Goal: Task Accomplishment & Management: Complete application form

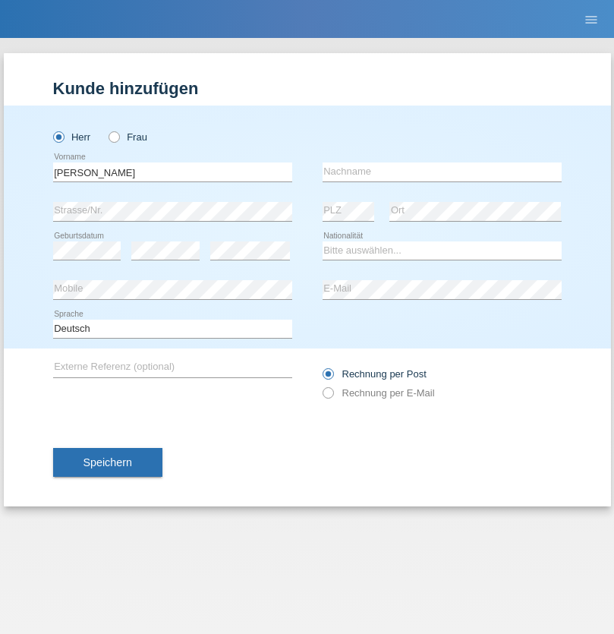
type input "Varga"
click at [442, 172] on input "text" at bounding box center [442, 171] width 239 height 19
type input "Florin"
select select "RO"
select select "C"
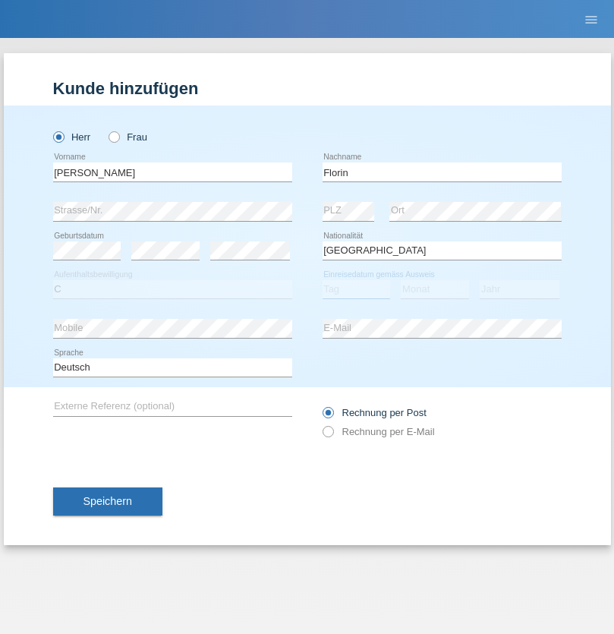
select select "29"
select select "02"
select select "2021"
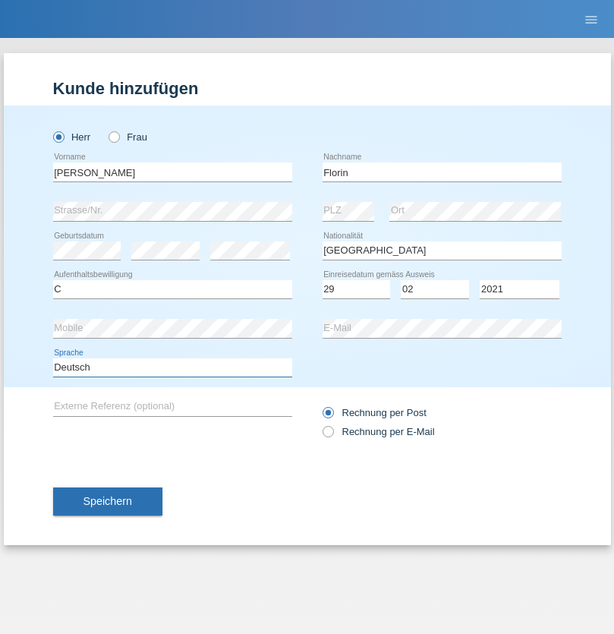
select select "en"
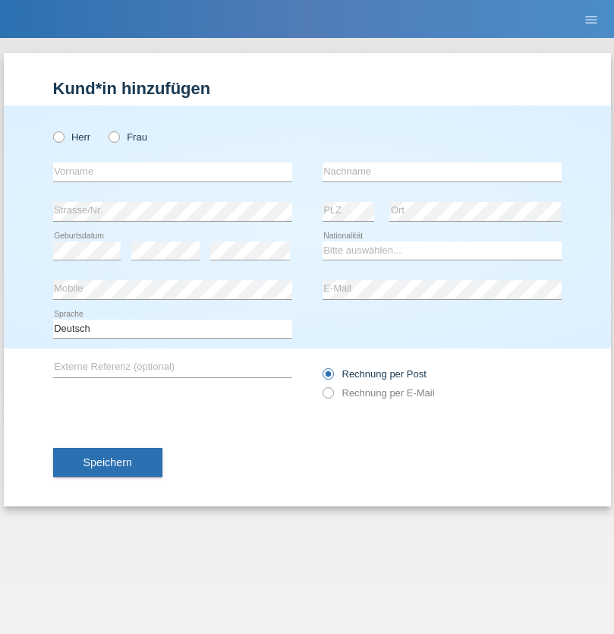
radio input "true"
click at [172, 172] on input "text" at bounding box center [172, 171] width 239 height 19
type input "Ruth"
click at [442, 172] on input "text" at bounding box center [442, 171] width 239 height 19
type input "Krebs"
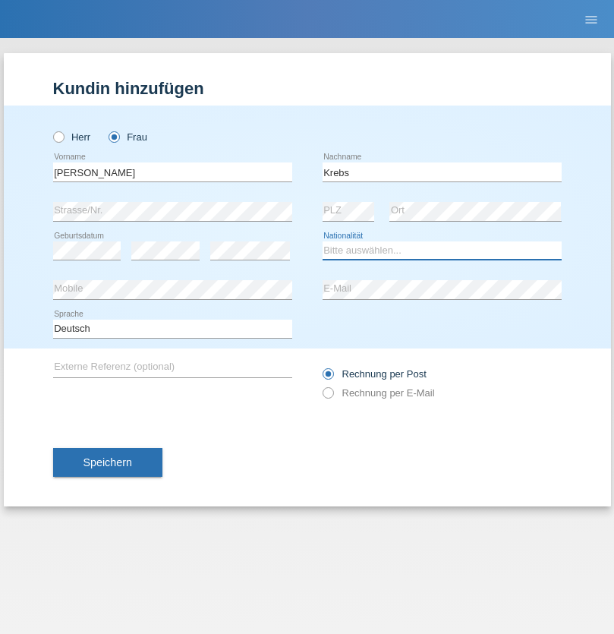
select select "CH"
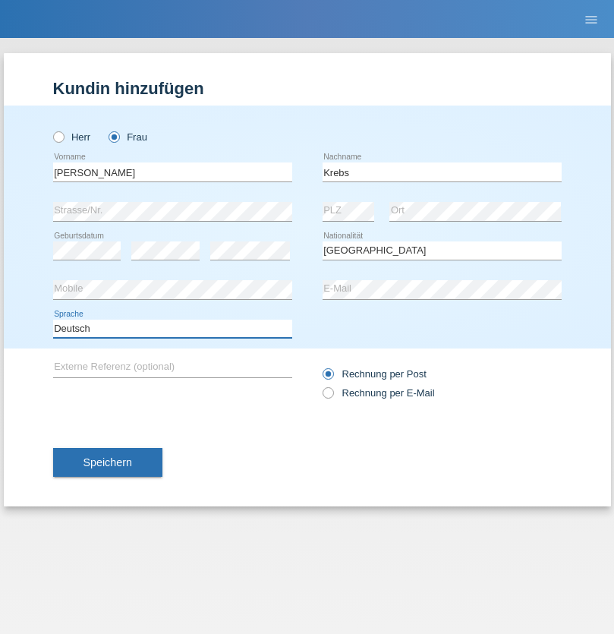
select select "en"
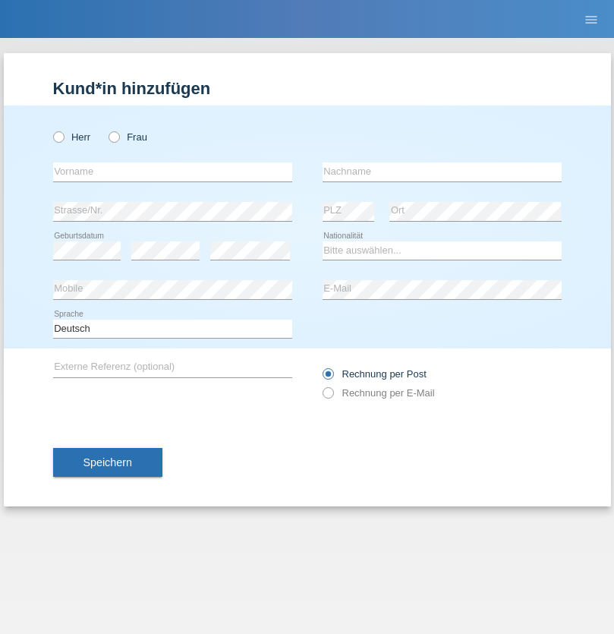
radio input "true"
click at [172, 172] on input "text" at bounding box center [172, 171] width 239 height 19
type input "Qovanaj"
click at [442, 172] on input "text" at bounding box center [442, 171] width 239 height 19
type input "Shaban"
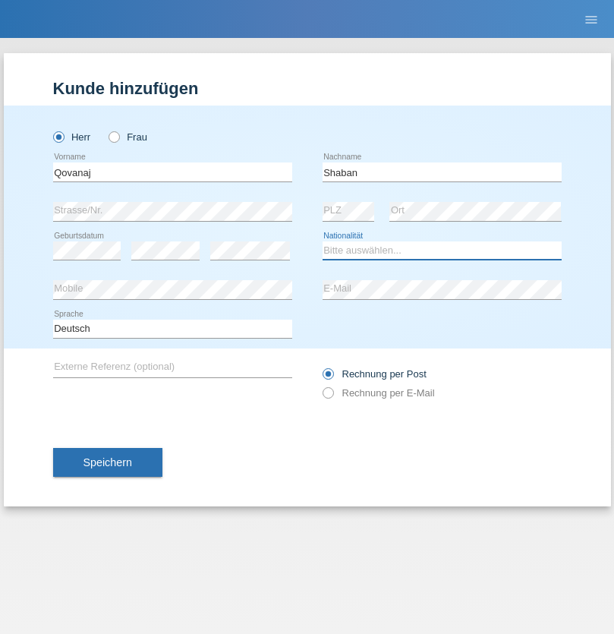
select select "CH"
radio input "true"
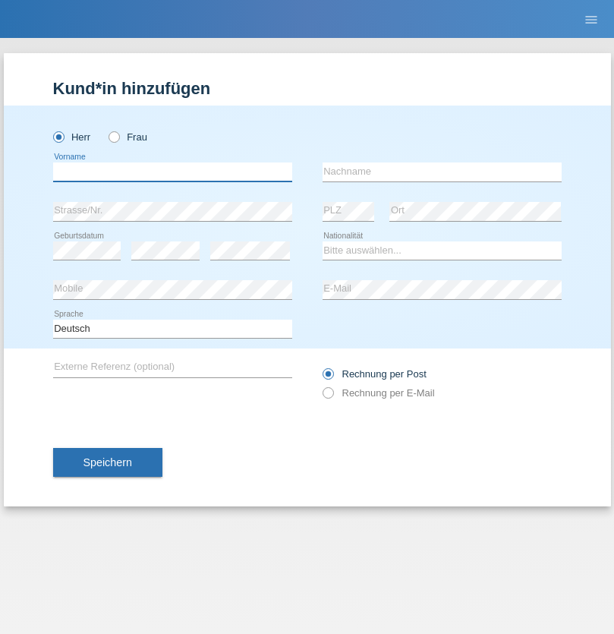
click at [172, 172] on input "text" at bounding box center [172, 171] width 239 height 19
type input "Marian"
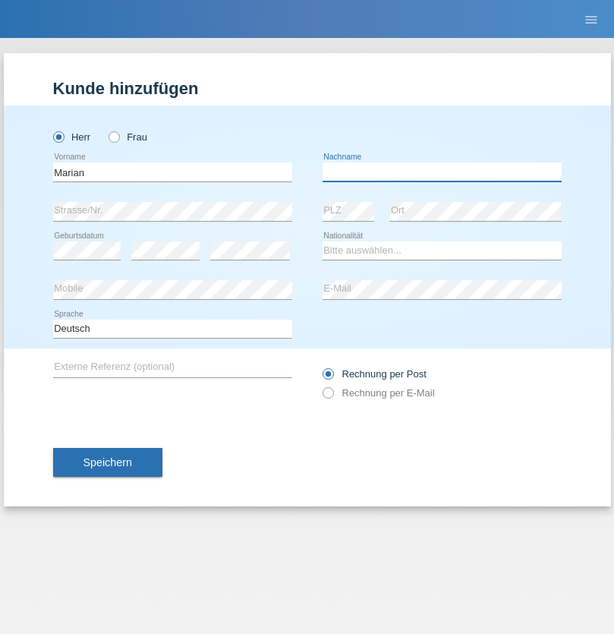
click at [442, 172] on input "text" at bounding box center [442, 171] width 239 height 19
type input "Matusa"
select select "RO"
select select "C"
select select "01"
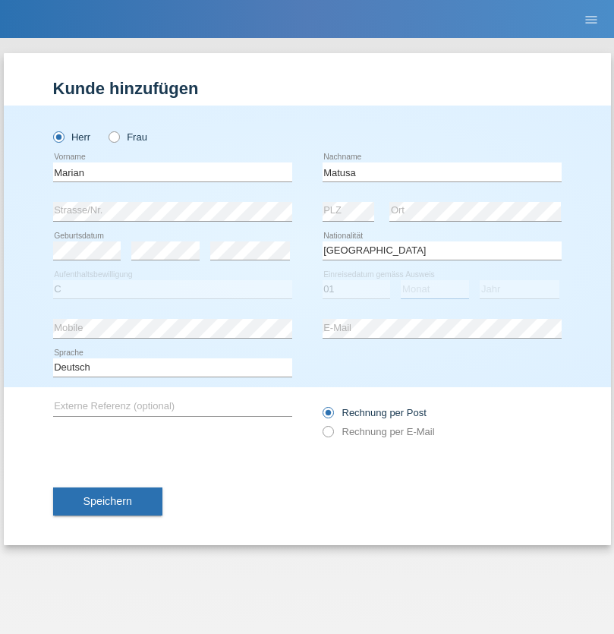
select select "06"
select select "2016"
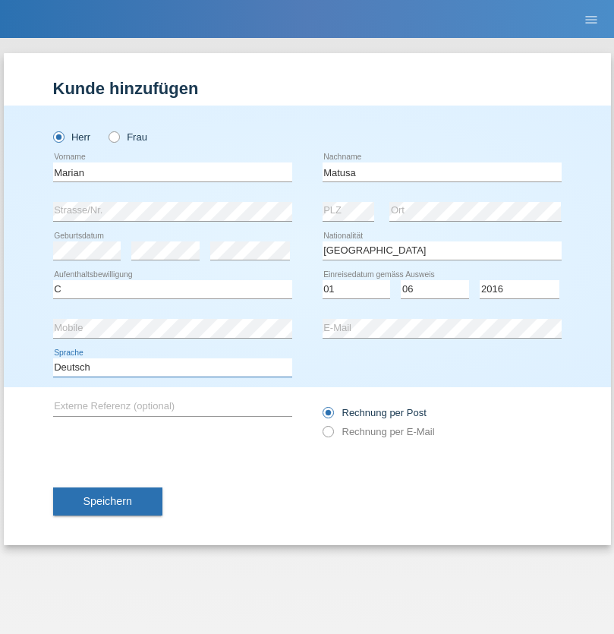
select select "en"
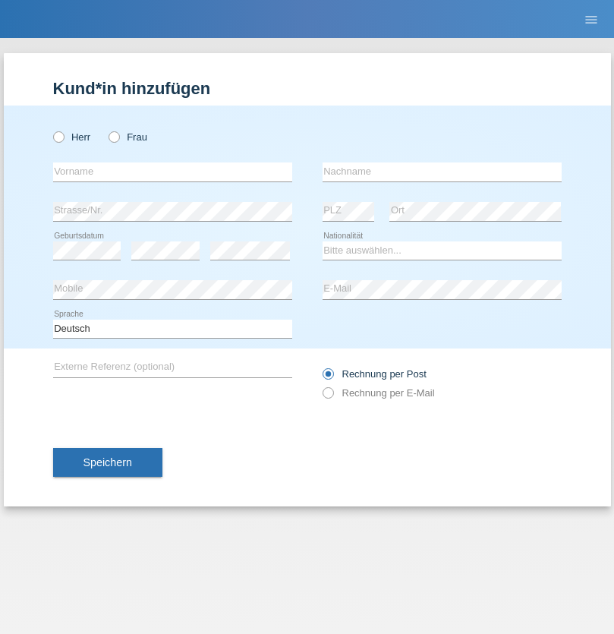
radio input "true"
click at [172, 172] on input "text" at bounding box center [172, 171] width 239 height 19
type input "Marco"
click at [442, 172] on input "text" at bounding box center [442, 171] width 239 height 19
type input "Weinlein"
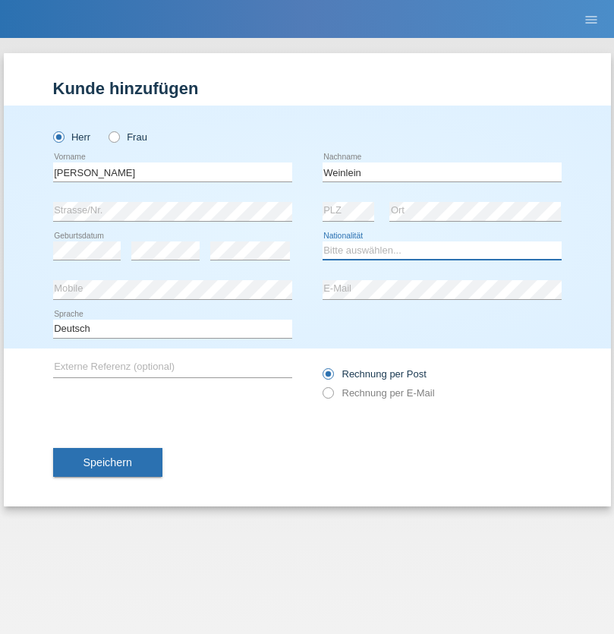
select select "CH"
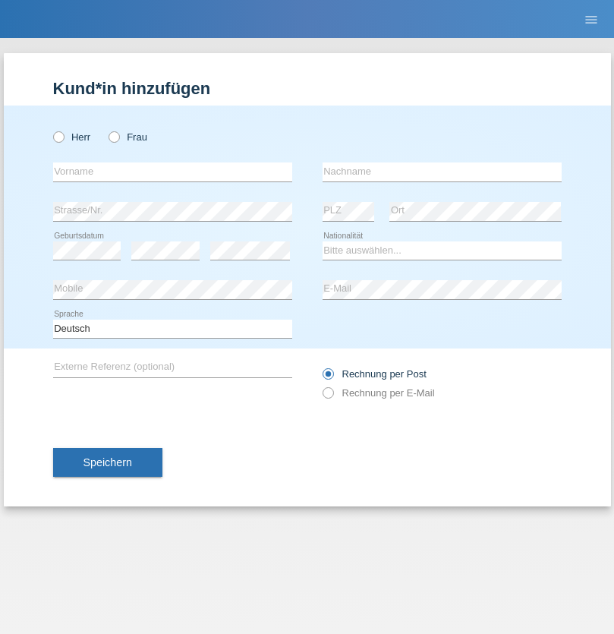
radio input "true"
click at [172, 172] on input "text" at bounding box center [172, 171] width 239 height 19
type input "Jashari lmeri"
click at [442, 172] on input "text" at bounding box center [442, 171] width 239 height 19
type input "Rabije"
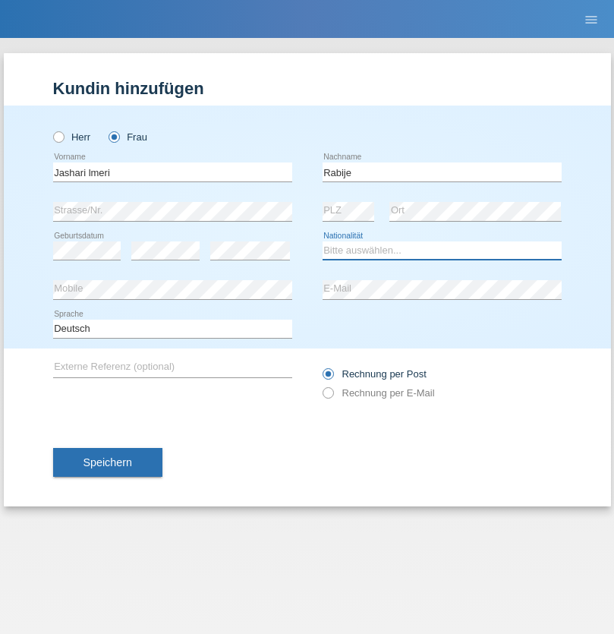
select select "CH"
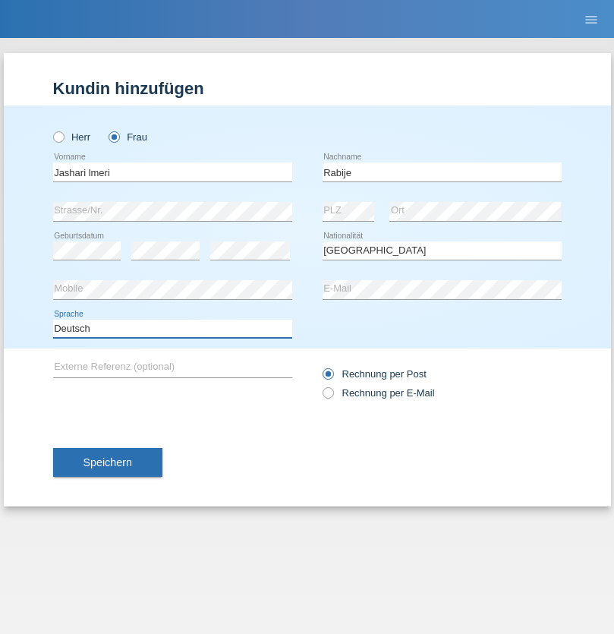
select select "en"
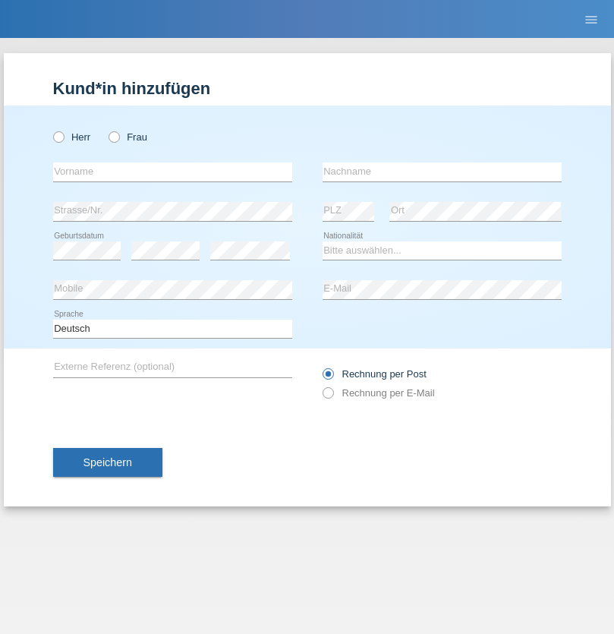
radio input "true"
click at [172, 172] on input "text" at bounding box center [172, 171] width 239 height 19
type input "firat"
click at [442, 172] on input "text" at bounding box center [442, 171] width 239 height 19
type input "kara"
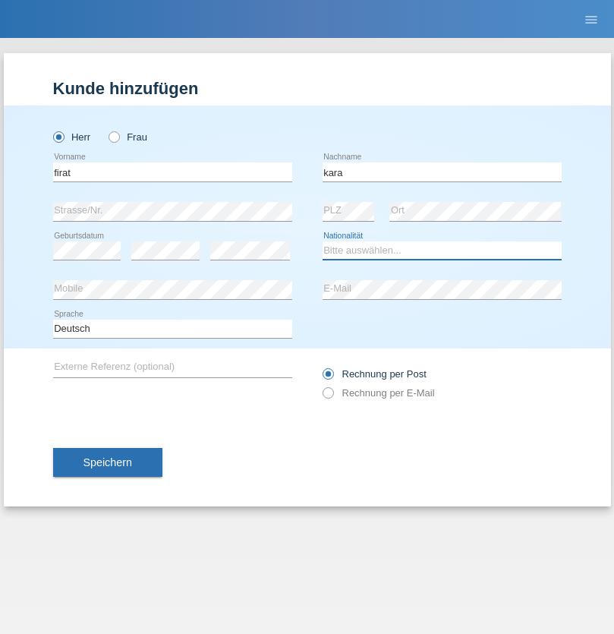
select select "CH"
radio input "true"
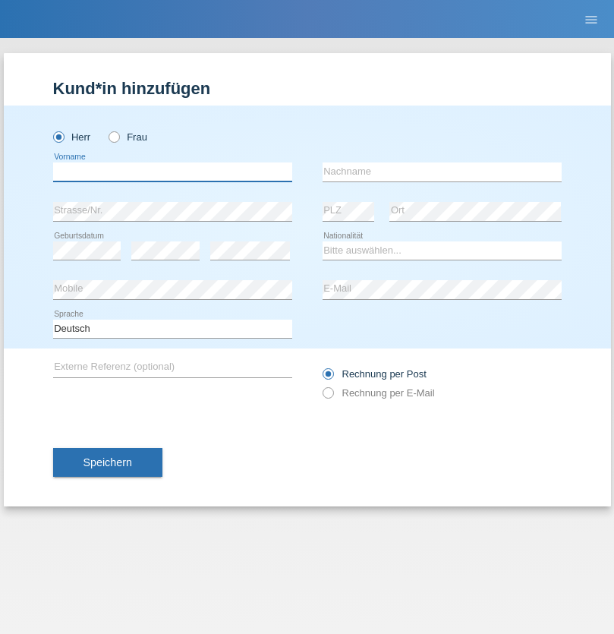
click at [172, 172] on input "text" at bounding box center [172, 171] width 239 height 19
type input "Gigov"
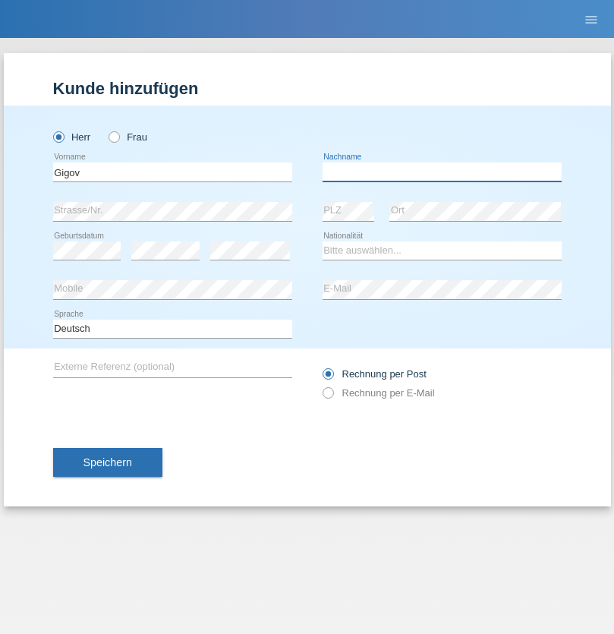
click at [442, 172] on input "text" at bounding box center [442, 171] width 239 height 19
type input "Zhan"
select select "BG"
select select "C"
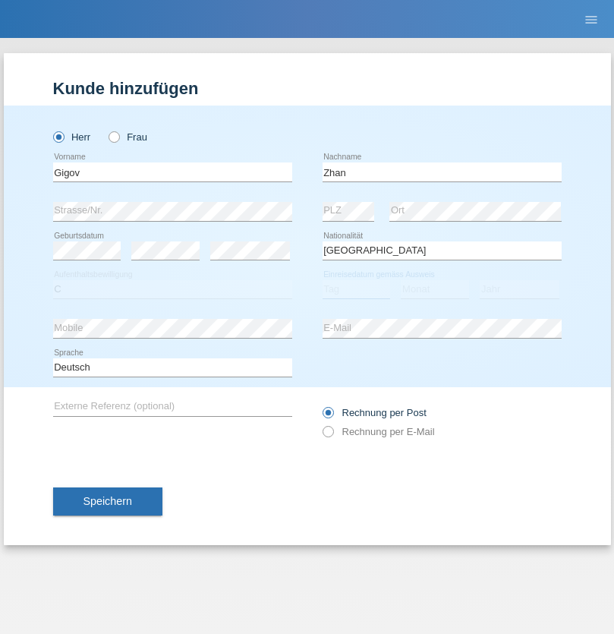
select select "23"
select select "10"
select select "2021"
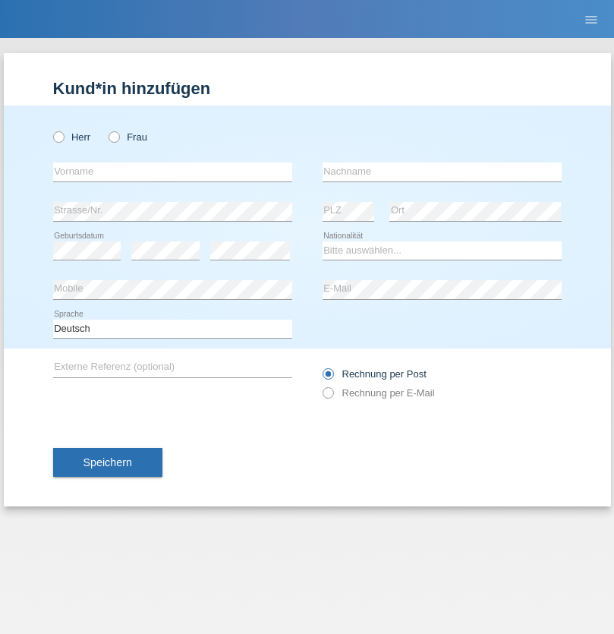
radio input "true"
click at [172, 172] on input "text" at bounding box center [172, 171] width 239 height 19
type input "Amand"
click at [442, 172] on input "text" at bounding box center [442, 171] width 239 height 19
type input "Pires"
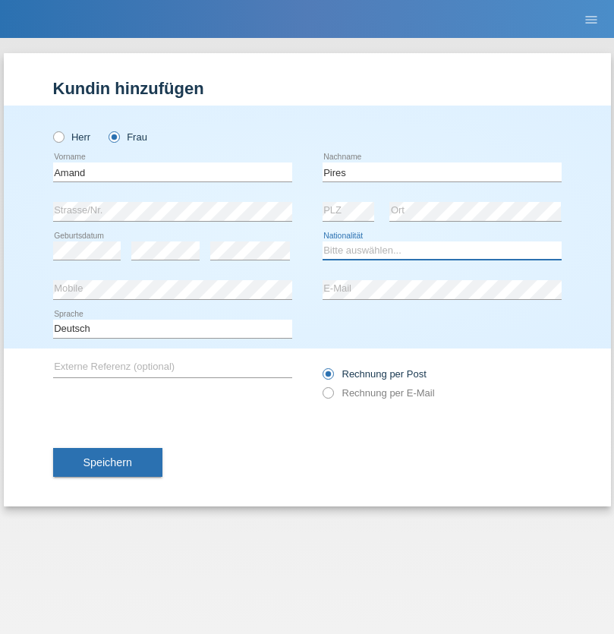
select select "CH"
radio input "true"
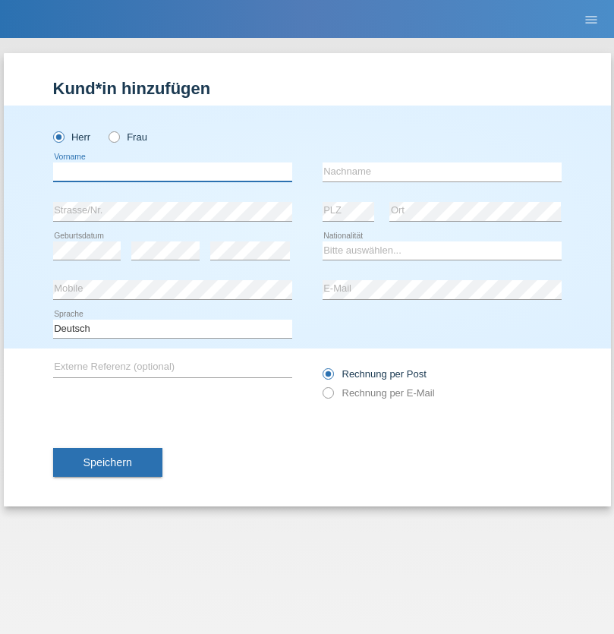
click at [172, 172] on input "text" at bounding box center [172, 171] width 239 height 19
type input "[PERSON_NAME]"
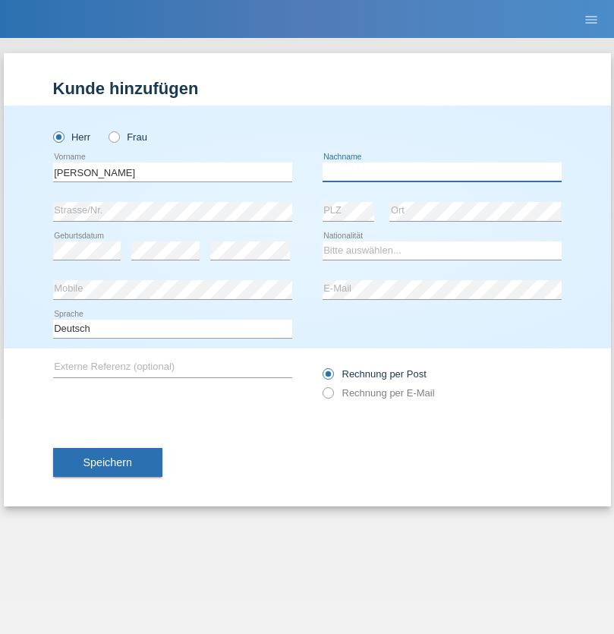
click at [442, 172] on input "text" at bounding box center [442, 171] width 239 height 19
type input "Saidi"
select select "CH"
radio input "true"
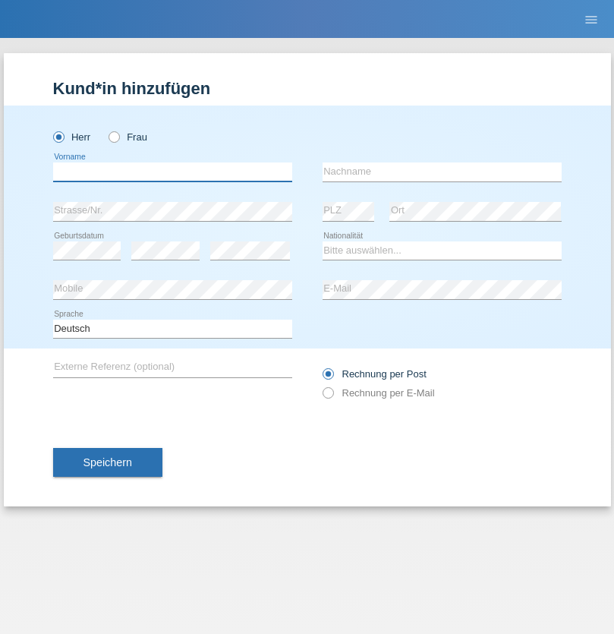
click at [172, 172] on input "text" at bounding box center [172, 171] width 239 height 19
type input "Matusa"
click at [442, 172] on input "text" at bounding box center [442, 171] width 239 height 19
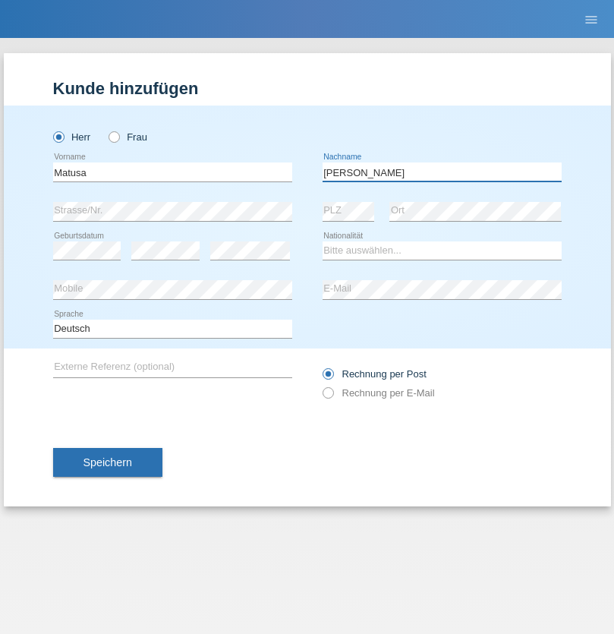
type input "[PERSON_NAME]"
select select "OM"
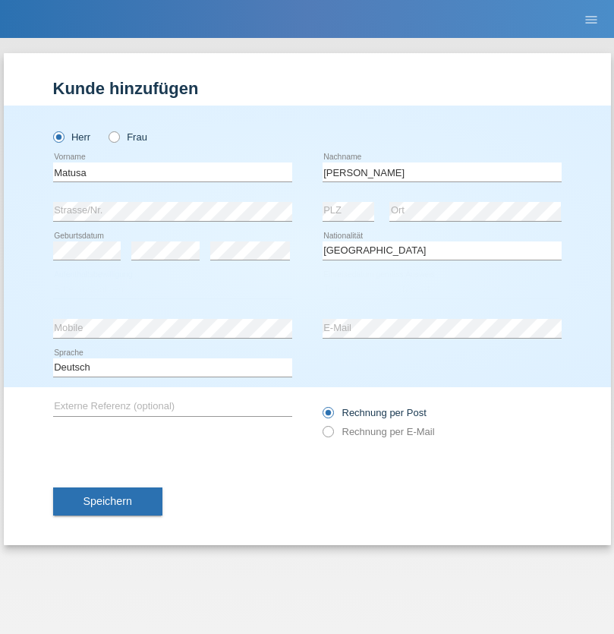
select select "C"
select select "01"
select select "06"
select select "2016"
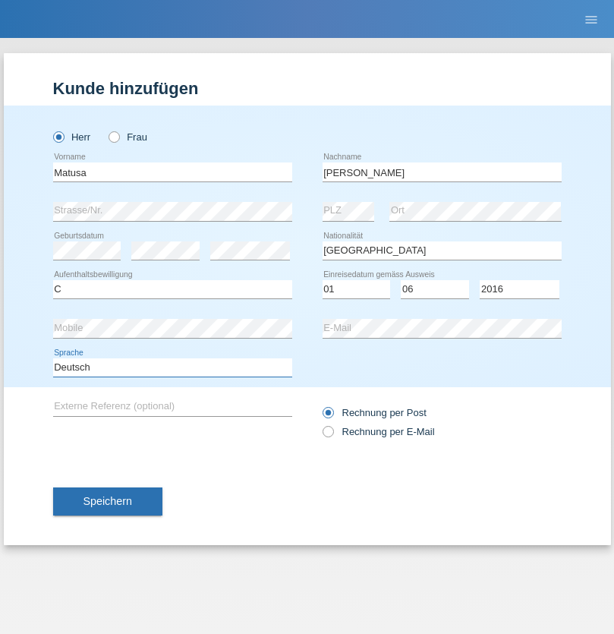
select select "en"
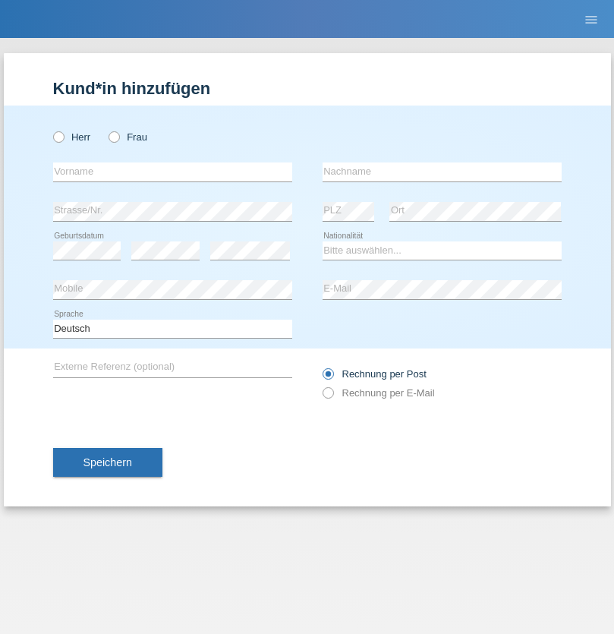
radio input "true"
click at [172, 172] on input "text" at bounding box center [172, 171] width 239 height 19
type input "Edinson Maurício"
click at [442, 172] on input "text" at bounding box center [442, 171] width 239 height 19
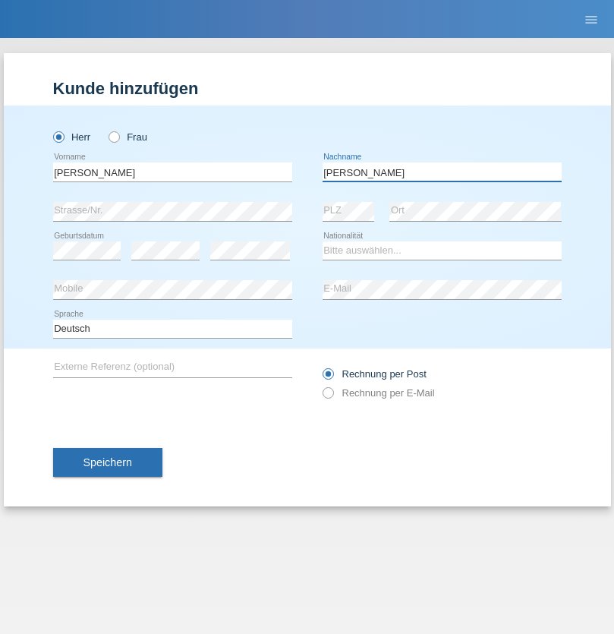
type input "Branquinho Alexander"
select select "PT"
select select "C"
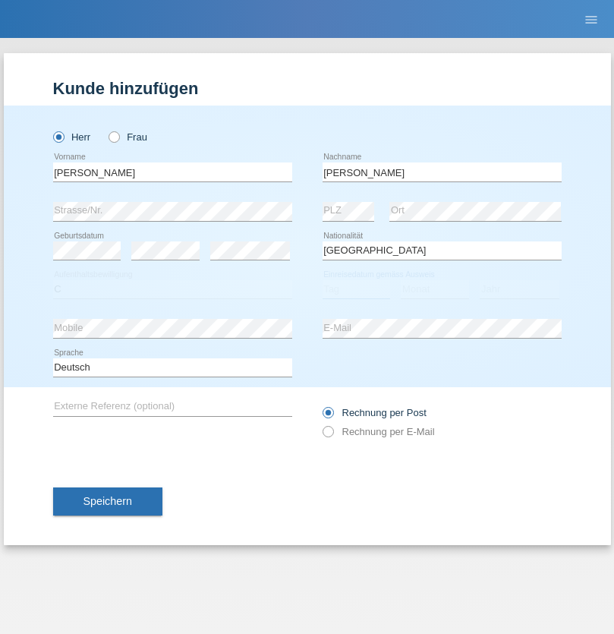
select select "23"
select select "08"
select select "2021"
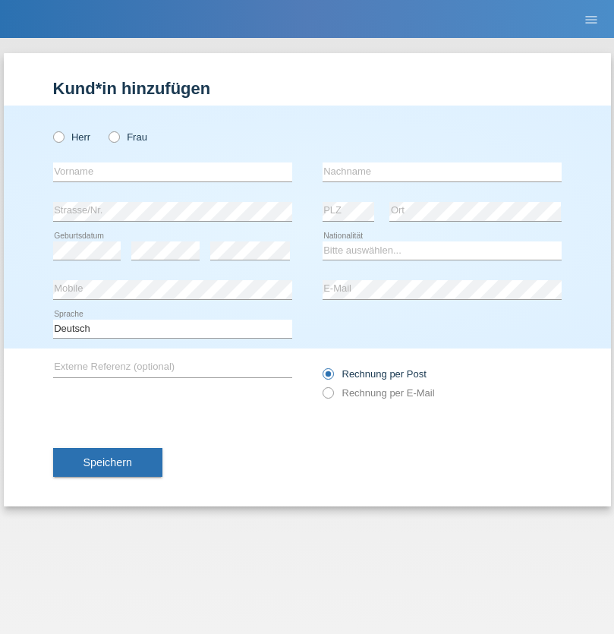
radio input "true"
click at [172, 172] on input "text" at bounding box center [172, 171] width 239 height 19
type input "Luca"
click at [442, 172] on input "text" at bounding box center [442, 171] width 239 height 19
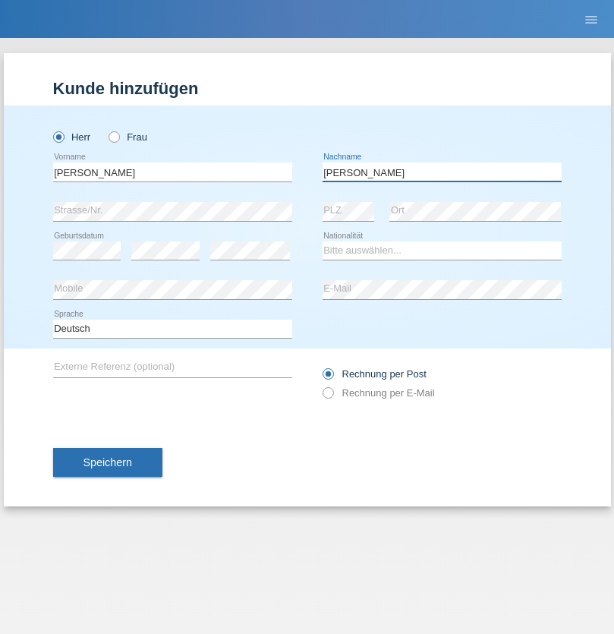
type input "Meier"
select select "CH"
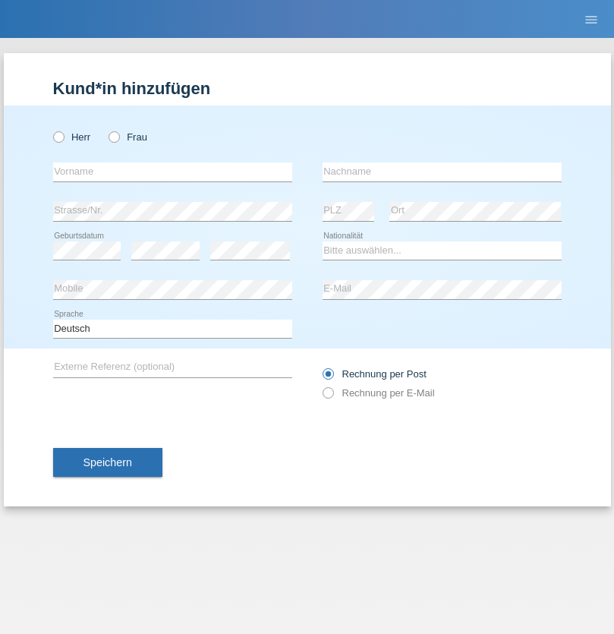
radio input "true"
click at [172, 172] on input "text" at bounding box center [172, 171] width 239 height 19
type input "Szilvia"
click at [442, 172] on input "text" at bounding box center [442, 171] width 239 height 19
type input "Olakh"
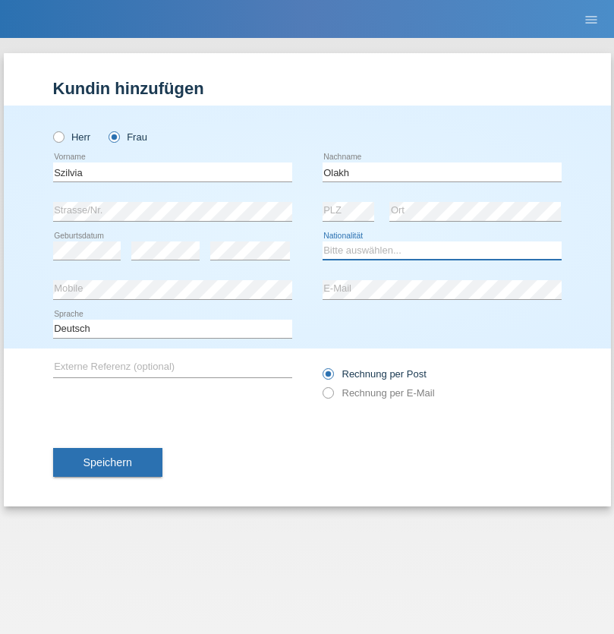
select select "UA"
select select "C"
select select "15"
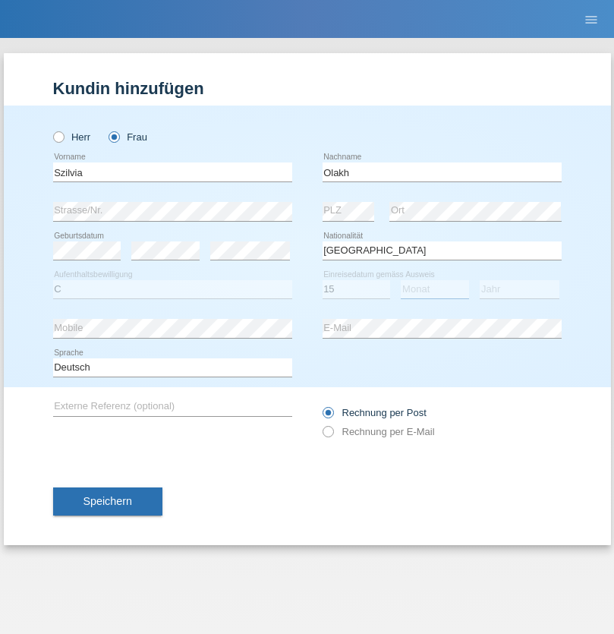
select select "09"
select select "2021"
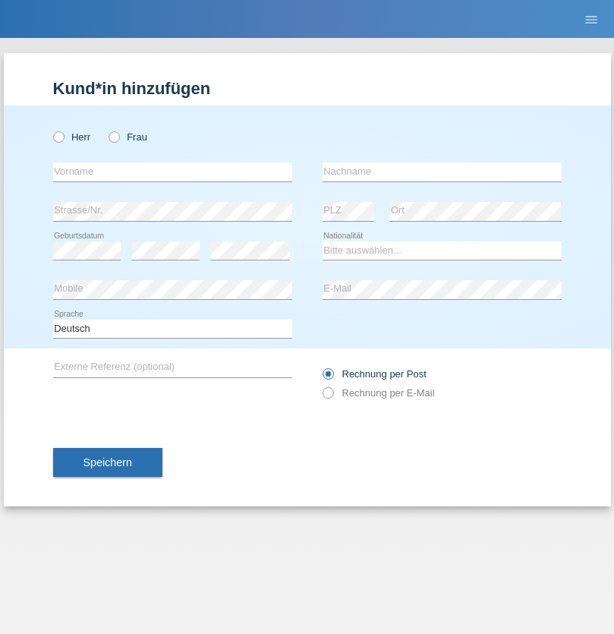
radio input "true"
click at [172, 172] on input "text" at bounding box center [172, 171] width 239 height 19
type input "Asrit"
click at [442, 172] on input "text" at bounding box center [442, 171] width 239 height 19
type input "Kupa"
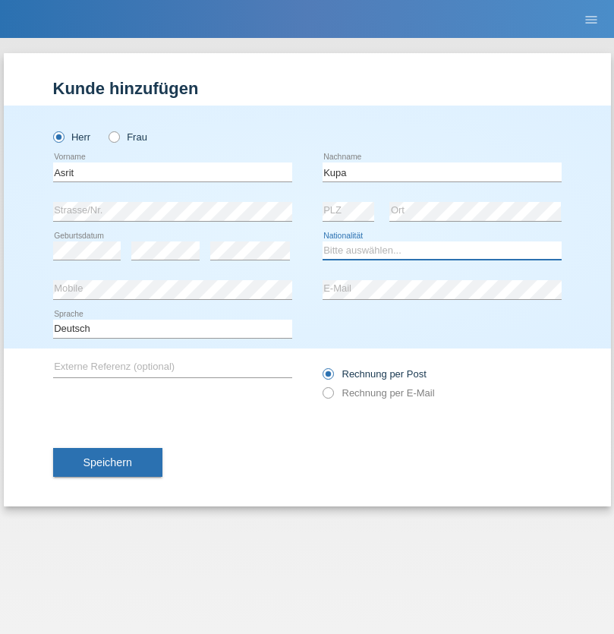
select select "MK"
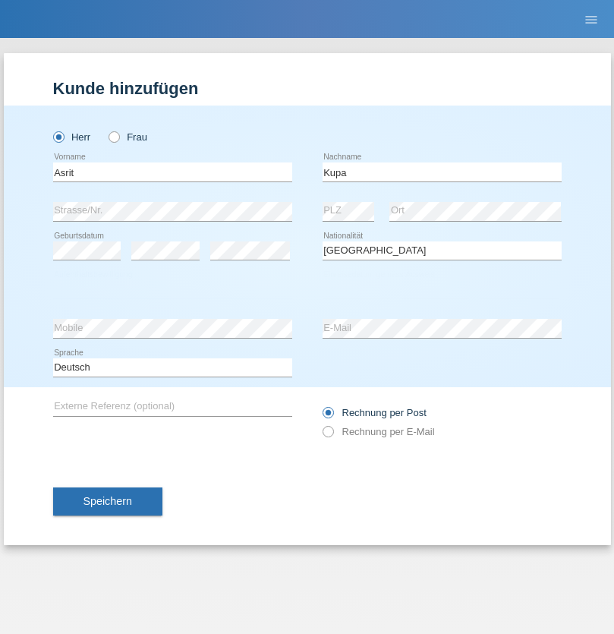
select select "C"
select select "27"
select select "05"
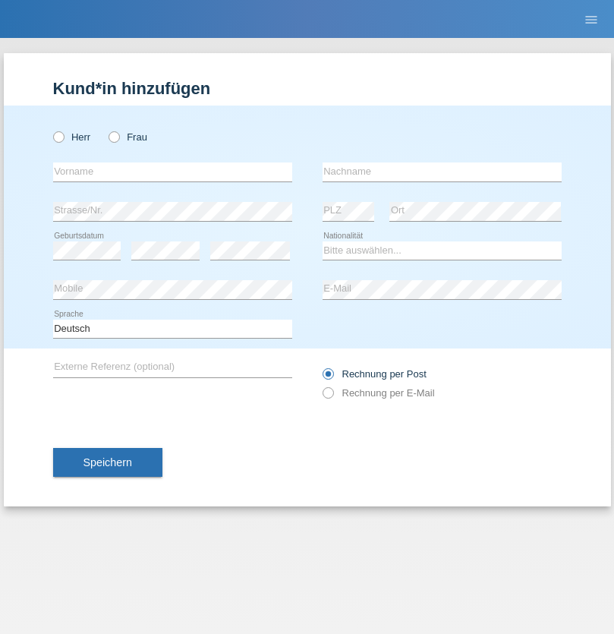
radio input "true"
click at [172, 172] on input "text" at bounding box center [172, 171] width 239 height 19
type input "[PERSON_NAME]"
click at [442, 172] on input "text" at bounding box center [442, 171] width 239 height 19
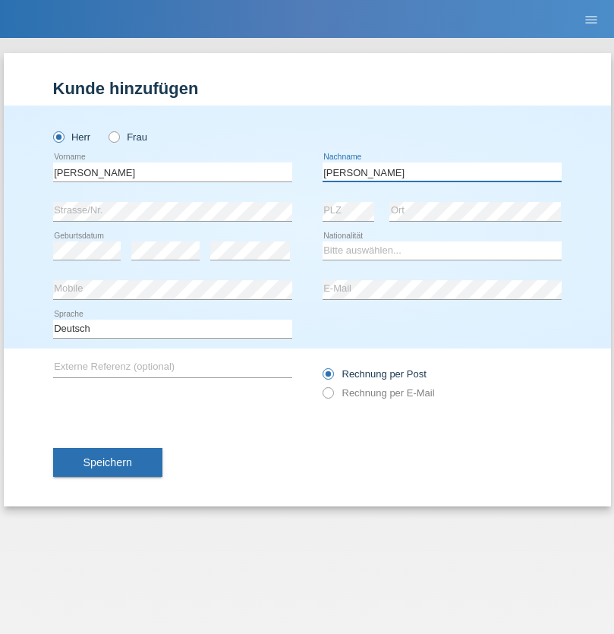
type input "[PERSON_NAME]"
select select "SY"
select select "C"
select select "15"
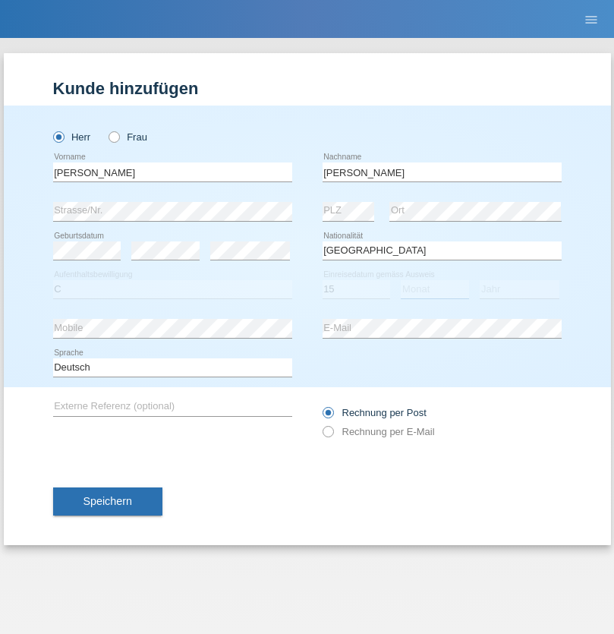
select select "09"
select select "2021"
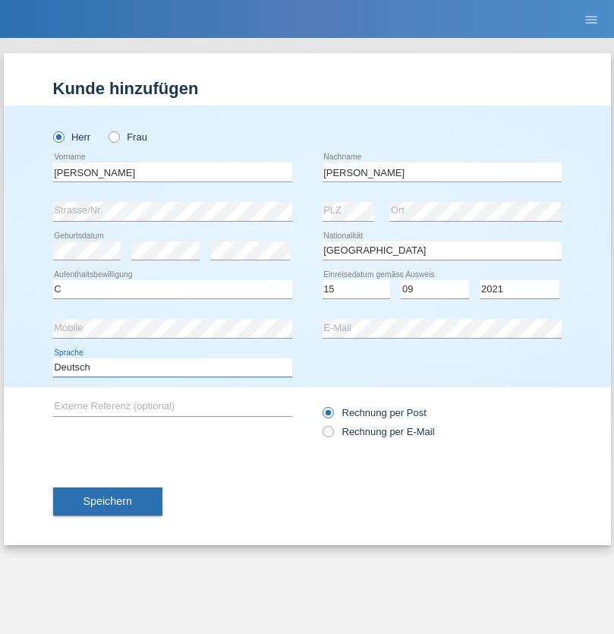
select select "en"
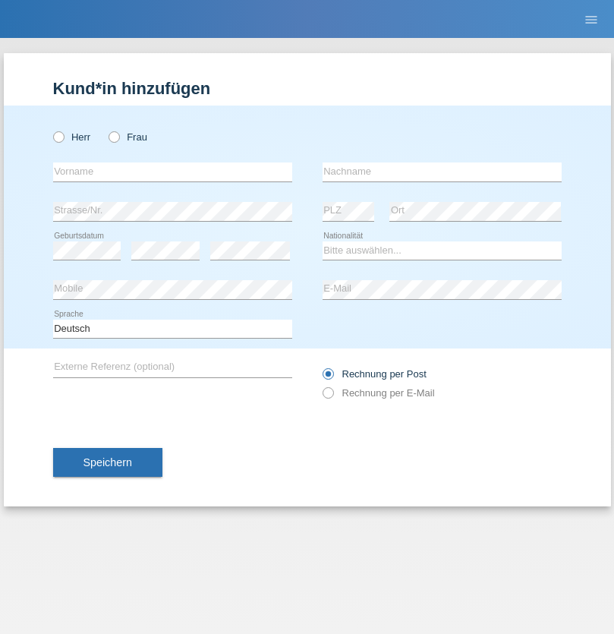
radio input "true"
select select "CH"
radio input "true"
click at [172, 172] on input "text" at bounding box center [172, 171] width 239 height 19
type input "Katarina"
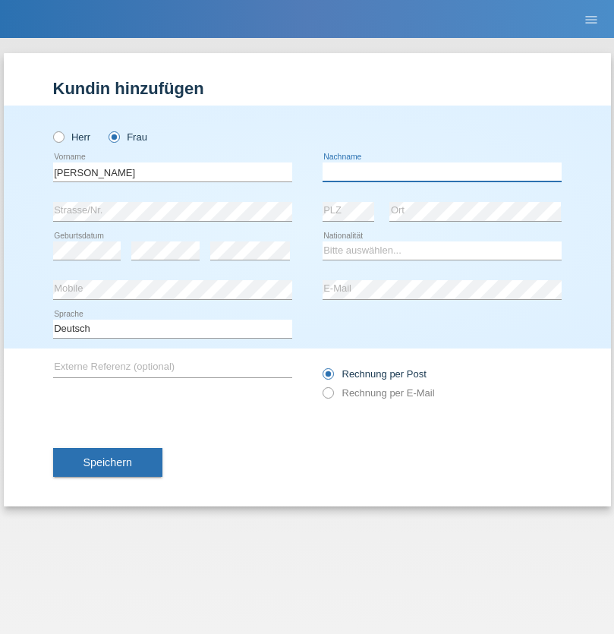
click at [442, 172] on input "text" at bounding box center [442, 171] width 239 height 19
type input "Bacic"
select select "CH"
